Goal: Transaction & Acquisition: Book appointment/travel/reservation

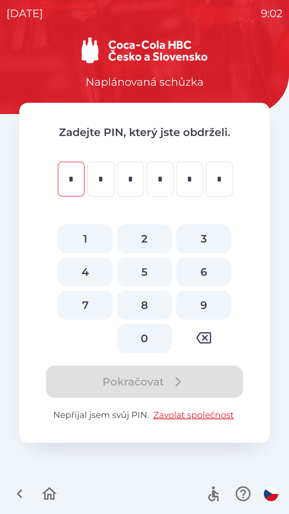
click at [141, 242] on button "2" at bounding box center [144, 238] width 55 height 29
type input "*"
click at [204, 307] on button "9" at bounding box center [203, 304] width 55 height 29
type input "*"
click at [145, 318] on button "8" at bounding box center [144, 304] width 55 height 29
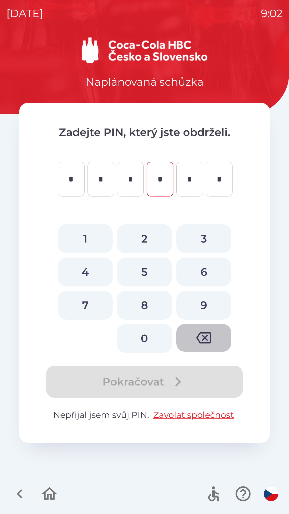
click at [202, 330] on button "button" at bounding box center [203, 338] width 55 height 28
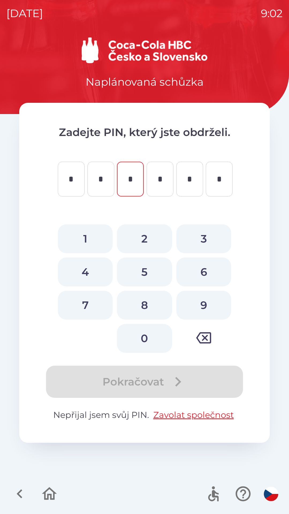
click at [144, 335] on button "0" at bounding box center [144, 338] width 55 height 29
type input "*"
click at [205, 268] on button "6" at bounding box center [203, 271] width 55 height 29
type input "*"
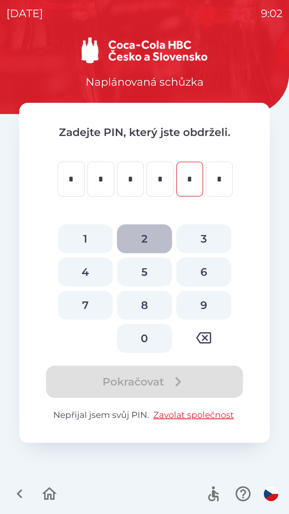
click at [151, 241] on button "2" at bounding box center [144, 238] width 55 height 29
type input "*"
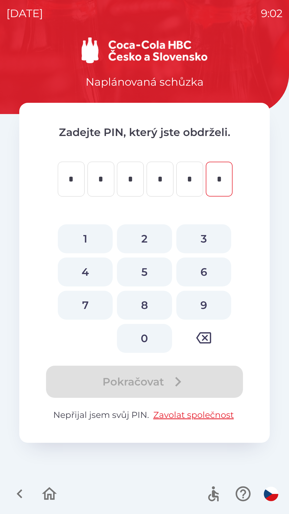
click at [87, 233] on button "1" at bounding box center [85, 238] width 55 height 29
type input "*"
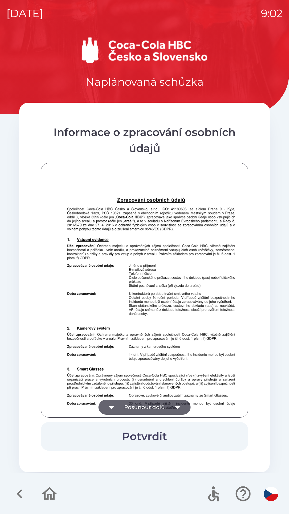
click at [158, 434] on button "Potvrdit" at bounding box center [145, 436] width 208 height 29
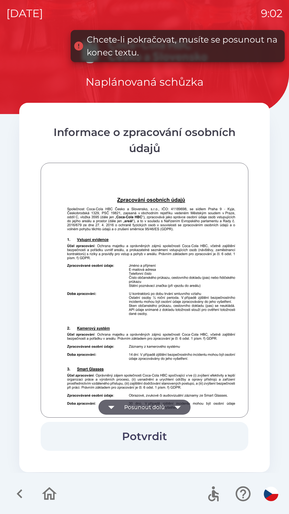
click at [177, 404] on icon "button" at bounding box center [177, 406] width 15 height 15
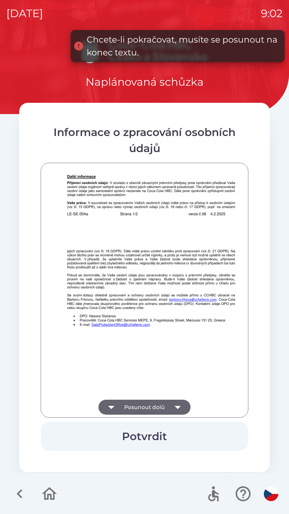
click at [178, 408] on icon "button" at bounding box center [177, 406] width 6 height 3
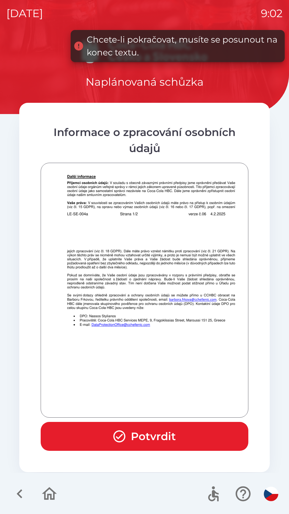
scroll to position [376, 0]
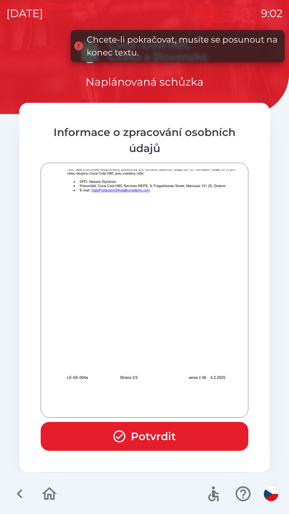
click at [173, 408] on div at bounding box center [144, 289] width 194 height 241
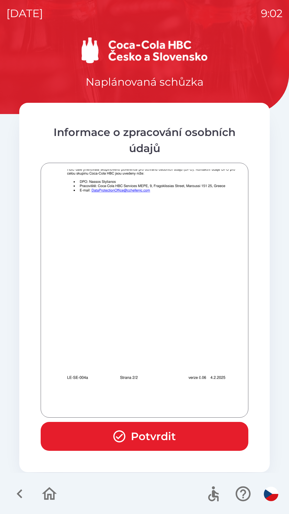
click at [120, 437] on icon "button" at bounding box center [119, 436] width 14 height 14
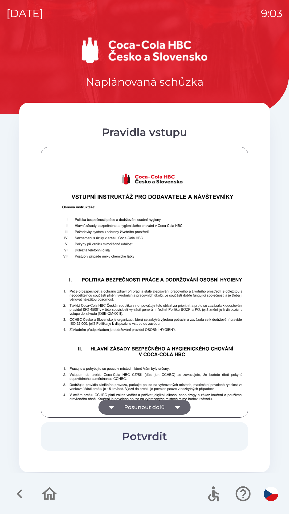
click at [152, 435] on button "Potvrdit" at bounding box center [145, 436] width 208 height 29
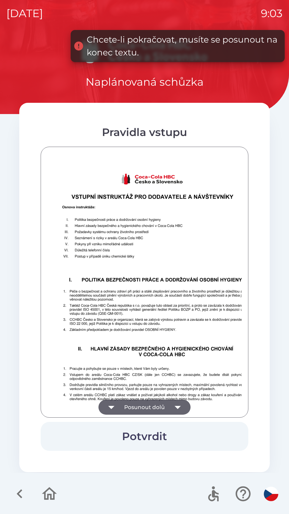
click at [159, 404] on button "Posunout dolů" at bounding box center [144, 406] width 92 height 15
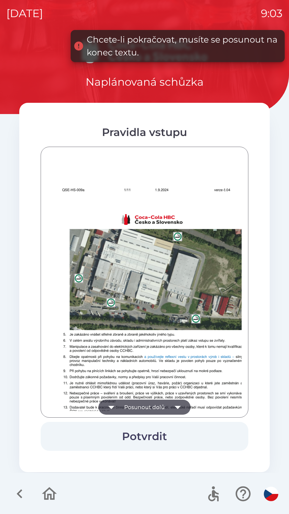
click at [159, 404] on button "Posunout dolů" at bounding box center [144, 406] width 92 height 15
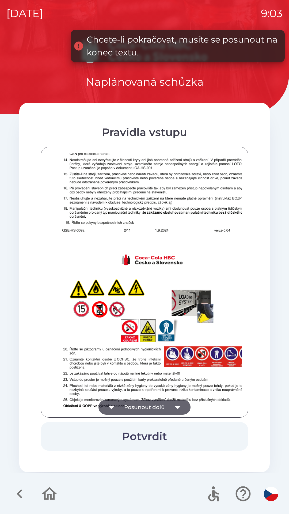
click at [161, 405] on button "Posunout dolů" at bounding box center [144, 406] width 92 height 15
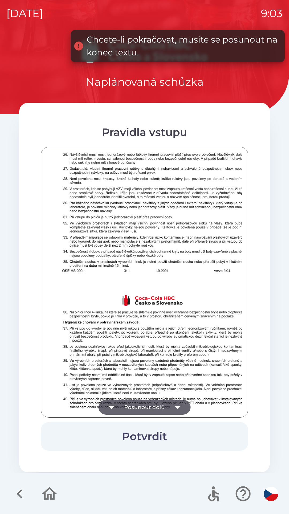
click at [161, 409] on button "Posunout dolů" at bounding box center [144, 406] width 92 height 15
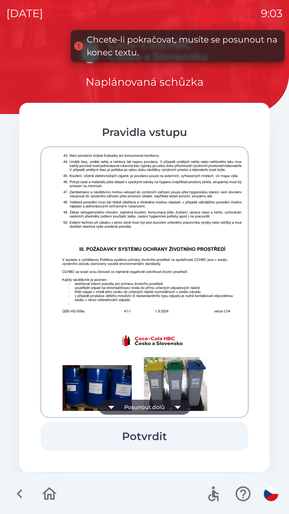
click at [162, 408] on button "Posunout dolů" at bounding box center [144, 406] width 92 height 15
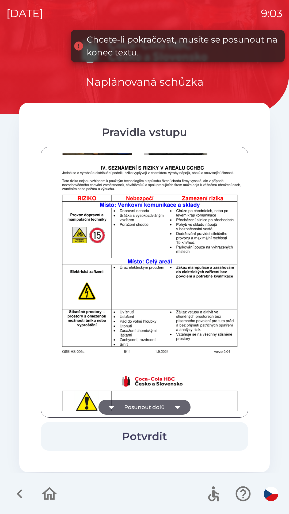
click at [160, 408] on button "Posunout dolů" at bounding box center [144, 406] width 92 height 15
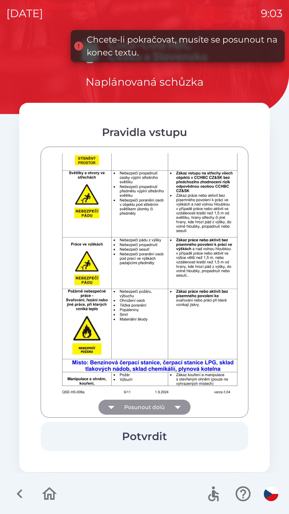
click at [162, 406] on button "Posunout dolů" at bounding box center [144, 406] width 92 height 15
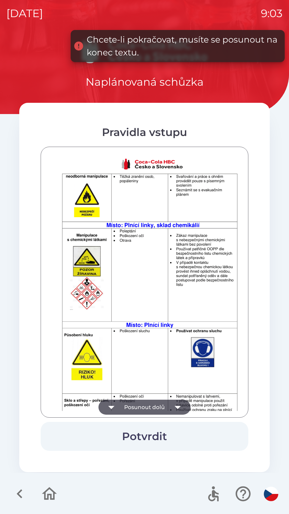
click at [161, 404] on button "Posunout dolů" at bounding box center [144, 406] width 92 height 15
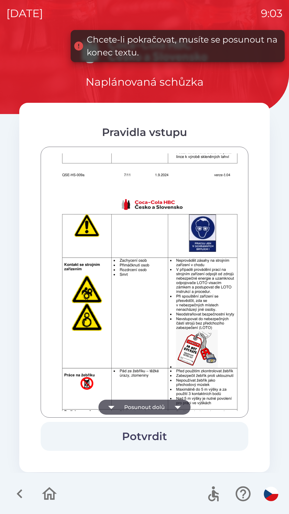
click at [162, 405] on button "Posunout dolů" at bounding box center [144, 406] width 92 height 15
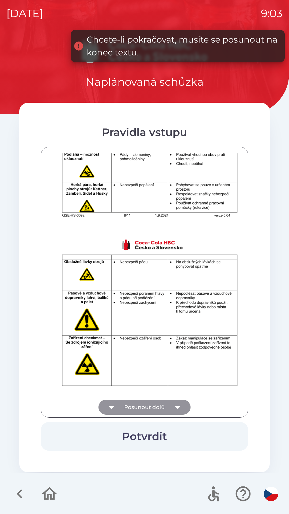
click at [164, 406] on button "Posunout dolů" at bounding box center [144, 406] width 92 height 15
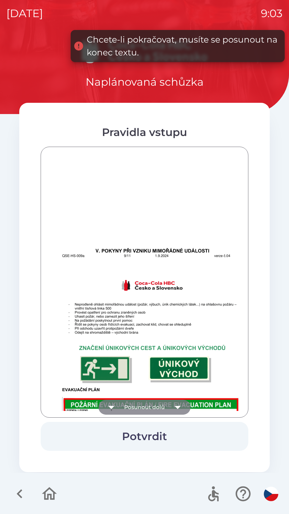
click at [164, 408] on button "Posunout dolů" at bounding box center [144, 406] width 92 height 15
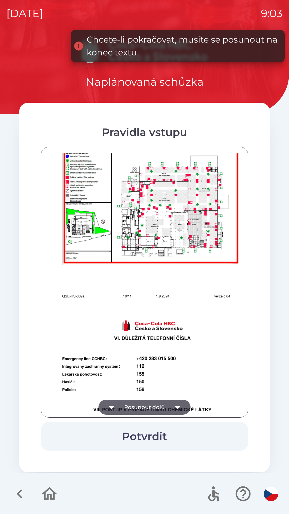
click at [164, 405] on button "Posunout dolů" at bounding box center [144, 406] width 92 height 15
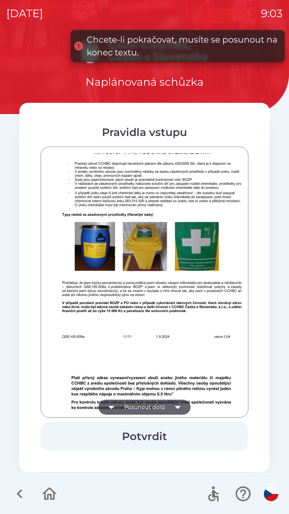
click at [166, 409] on button "Posunout dolů" at bounding box center [144, 406] width 92 height 15
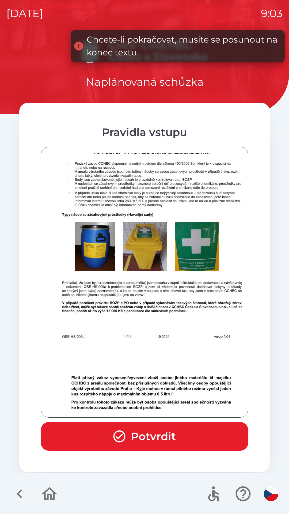
scroll to position [3311, 0]
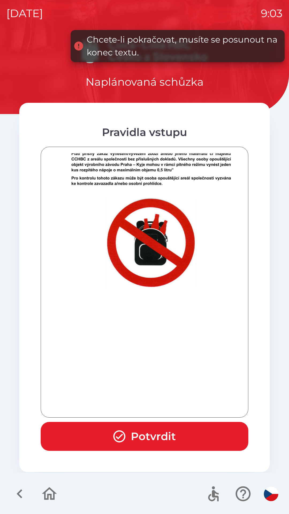
click at [166, 406] on div at bounding box center [144, 281] width 194 height 257
click at [168, 408] on div at bounding box center [144, 281] width 194 height 257
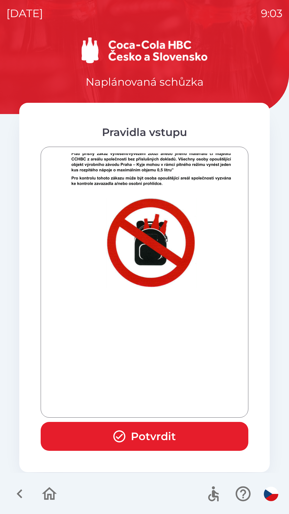
click at [169, 430] on button "Potvrdit" at bounding box center [145, 436] width 208 height 29
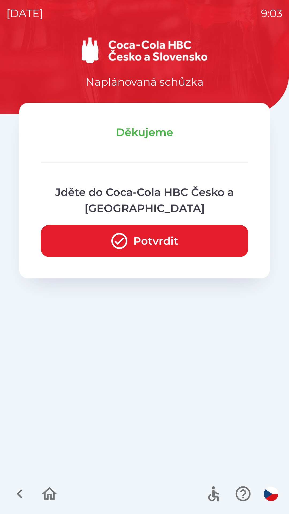
click at [162, 242] on button "Potvrdit" at bounding box center [145, 241] width 208 height 32
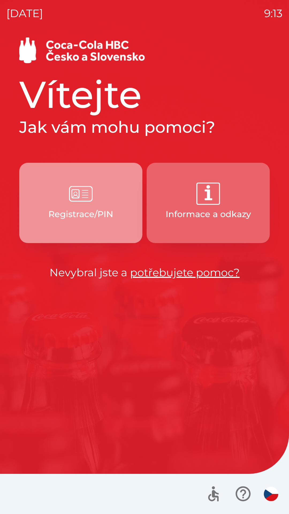
click at [81, 198] on img "button" at bounding box center [81, 194] width 24 height 24
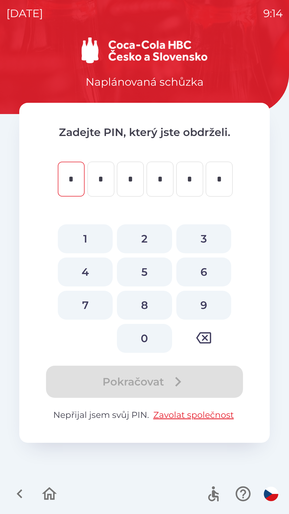
click at [143, 336] on button "0" at bounding box center [144, 338] width 55 height 29
type input "*"
click at [142, 235] on button "2" at bounding box center [144, 238] width 55 height 29
type input "*"
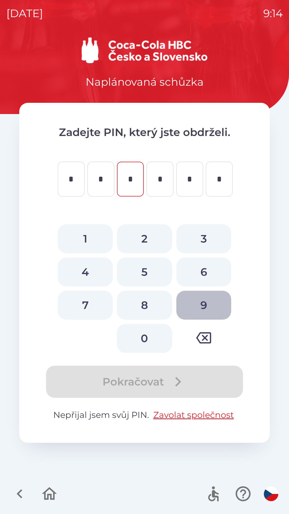
click at [202, 302] on button "9" at bounding box center [203, 304] width 55 height 29
type input "*"
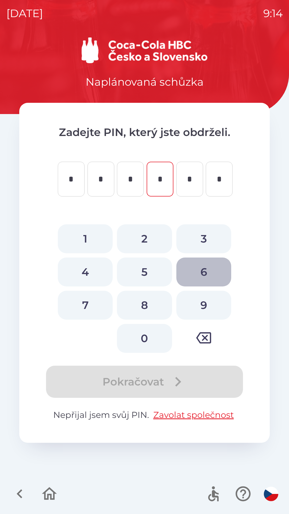
click at [200, 272] on button "6" at bounding box center [203, 271] width 55 height 29
type input "*"
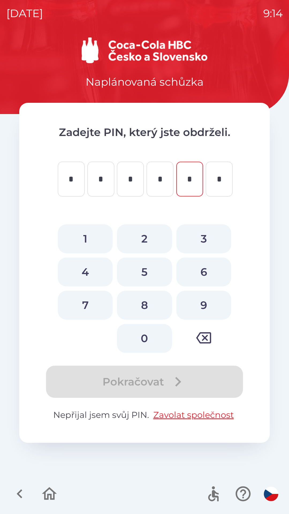
click at [83, 267] on button "4" at bounding box center [85, 271] width 55 height 29
type input "*"
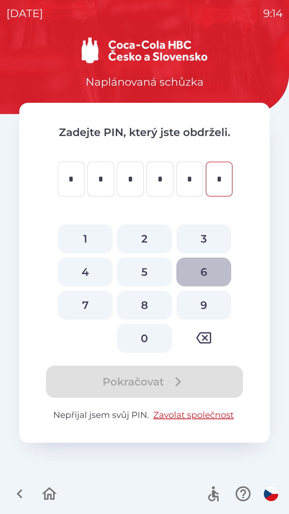
click at [205, 272] on button "6" at bounding box center [203, 271] width 55 height 29
type input "*"
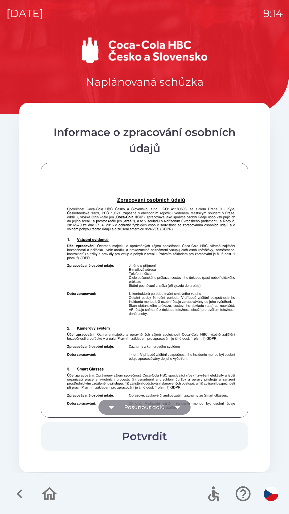
click at [174, 407] on icon "button" at bounding box center [177, 406] width 15 height 15
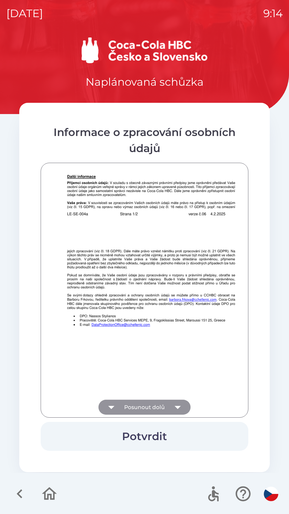
click at [175, 408] on icon "button" at bounding box center [177, 406] width 15 height 15
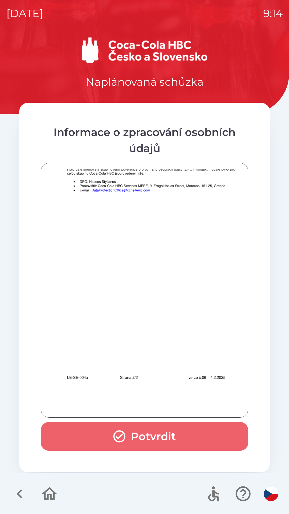
click at [153, 435] on button "Potvrdit" at bounding box center [145, 436] width 208 height 29
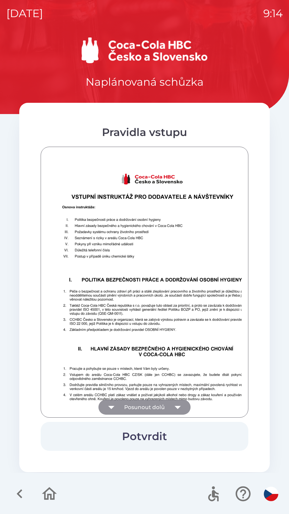
click at [173, 404] on icon "button" at bounding box center [177, 406] width 15 height 15
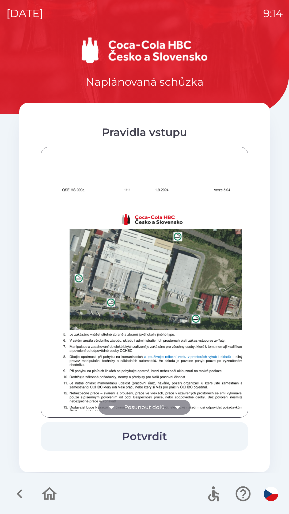
click at [174, 404] on icon "button" at bounding box center [177, 406] width 15 height 15
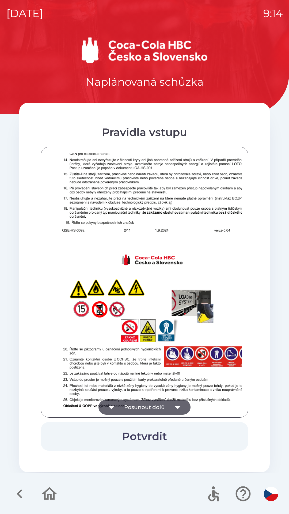
click at [173, 404] on icon "button" at bounding box center [177, 406] width 15 height 15
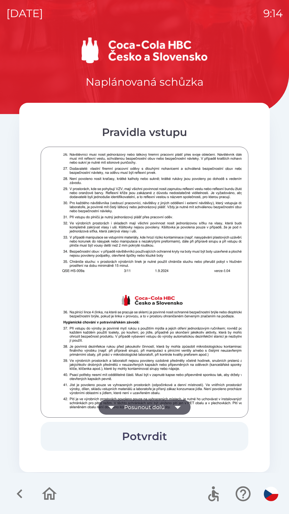
click at [174, 406] on icon "button" at bounding box center [177, 406] width 15 height 15
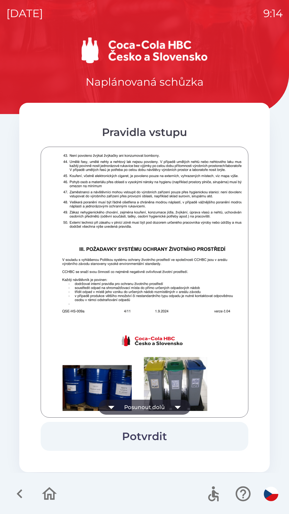
click at [174, 404] on icon "button" at bounding box center [177, 406] width 15 height 15
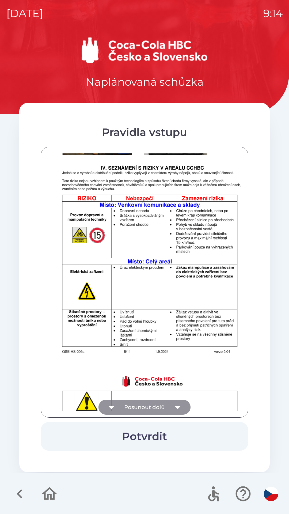
click at [174, 403] on icon "button" at bounding box center [177, 406] width 15 height 15
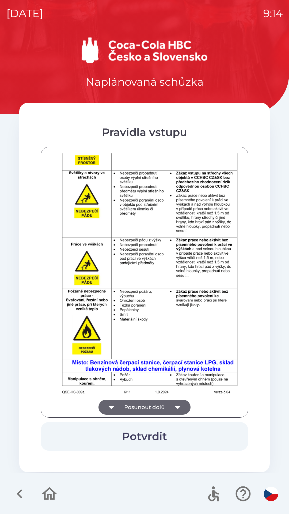
click at [177, 405] on icon "button" at bounding box center [177, 406] width 15 height 15
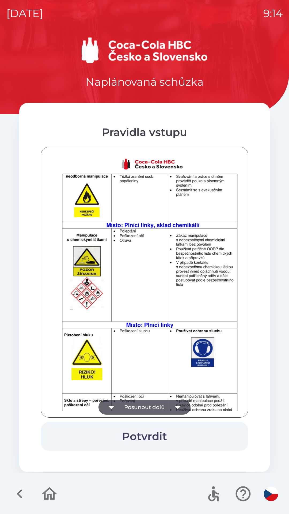
click at [175, 405] on icon "button" at bounding box center [177, 406] width 15 height 15
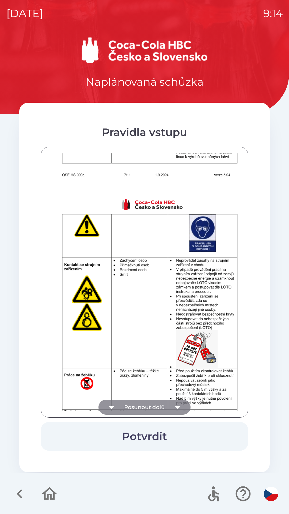
click at [174, 403] on icon "button" at bounding box center [177, 406] width 15 height 15
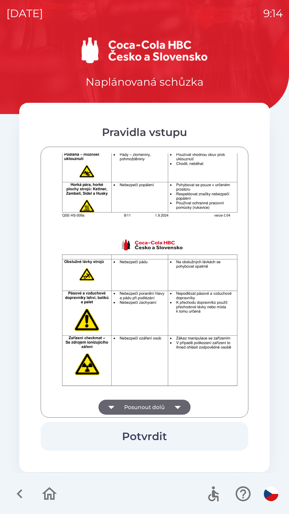
click at [174, 404] on icon "button" at bounding box center [177, 406] width 15 height 15
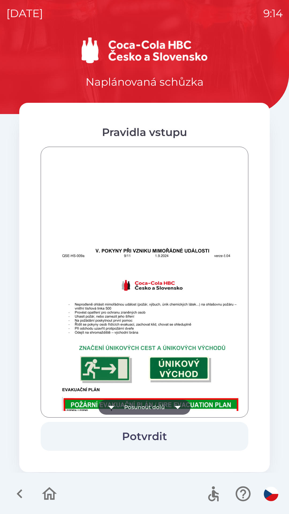
click at [178, 408] on icon "button" at bounding box center [177, 406] width 6 height 3
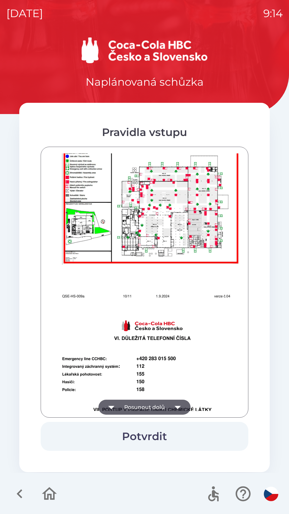
click at [177, 403] on icon "button" at bounding box center [177, 406] width 15 height 15
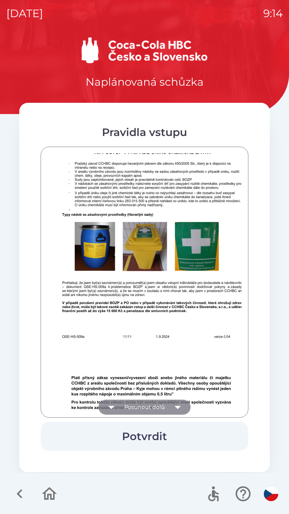
click at [174, 404] on icon "button" at bounding box center [177, 406] width 15 height 15
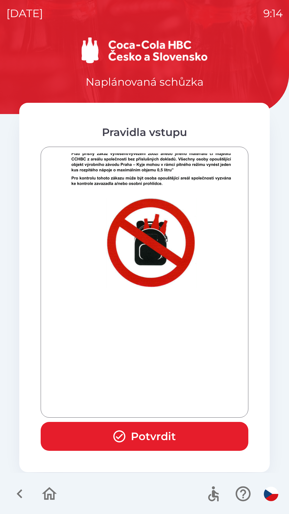
click at [161, 431] on button "Potvrdit" at bounding box center [145, 436] width 208 height 29
